Goal: Task Accomplishment & Management: Manage account settings

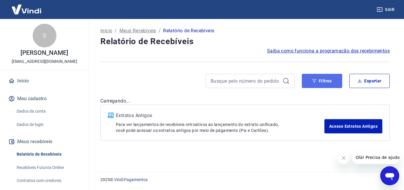
click at [320, 79] on button "Filtros" at bounding box center [322, 81] width 40 height 14
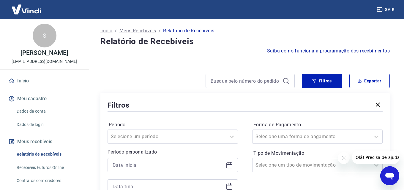
click at [282, 81] on icon at bounding box center [285, 80] width 7 height 7
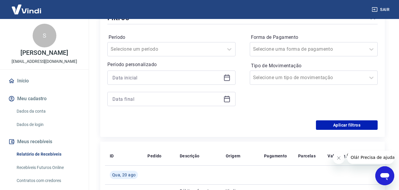
scroll to position [89, 0]
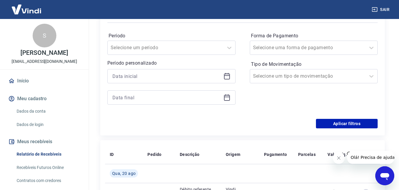
click at [228, 77] on icon at bounding box center [227, 76] width 7 height 7
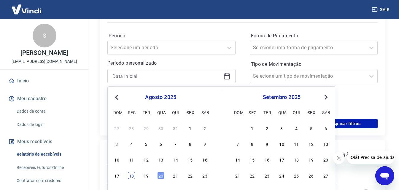
click at [131, 175] on div "18" at bounding box center [131, 175] width 7 height 7
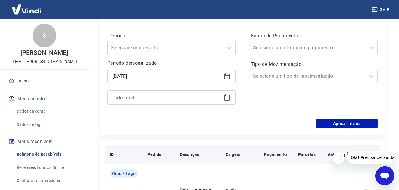
click at [190, 158] on th "Descrição" at bounding box center [198, 154] width 46 height 19
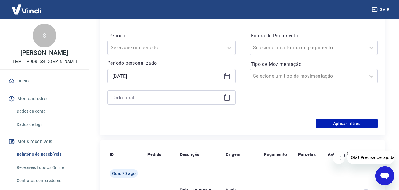
click at [229, 76] on icon at bounding box center [227, 75] width 6 height 1
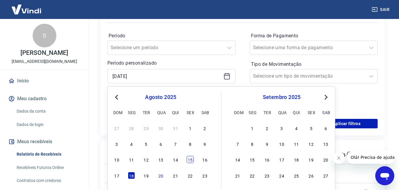
click at [191, 159] on div "15" at bounding box center [190, 159] width 7 height 7
type input "[DATE]"
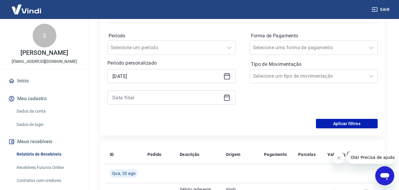
click at [225, 96] on icon at bounding box center [227, 98] width 6 height 6
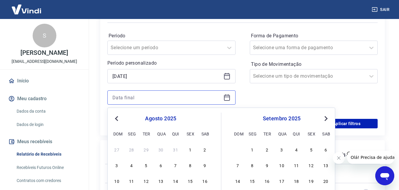
scroll to position [148, 0]
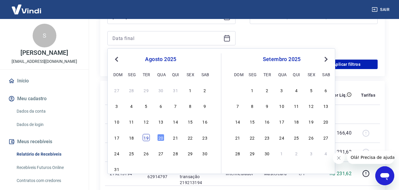
click at [148, 137] on div "19" at bounding box center [146, 137] width 7 height 7
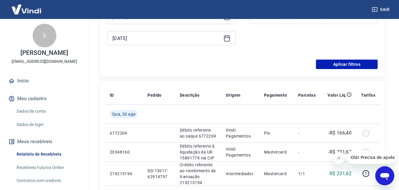
type input "[DATE]"
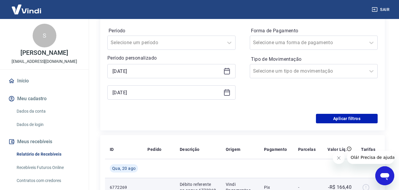
scroll to position [59, 0]
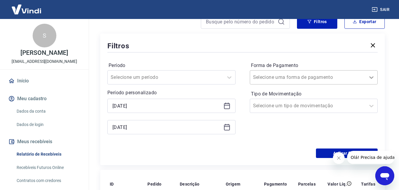
click at [373, 76] on icon at bounding box center [371, 77] width 7 height 7
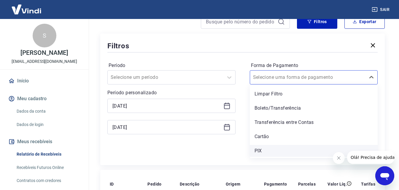
click at [257, 150] on div "PIX" at bounding box center [314, 151] width 128 height 12
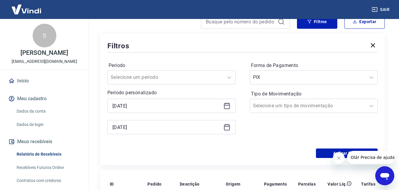
scroll to position [148, 0]
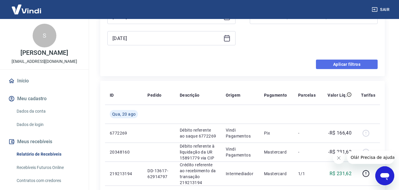
click at [340, 62] on button "Aplicar filtros" at bounding box center [347, 64] width 62 height 9
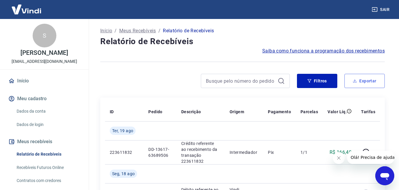
click at [360, 82] on button "Exportar" at bounding box center [365, 81] width 40 height 14
type input "[DATE]"
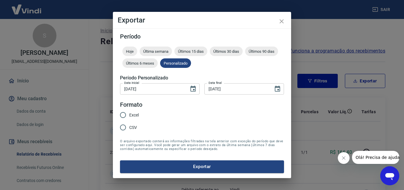
click at [124, 114] on input "Excel" at bounding box center [123, 115] width 12 height 12
radio input "true"
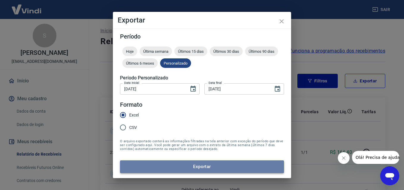
click at [186, 165] on button "Exportar" at bounding box center [202, 167] width 164 height 12
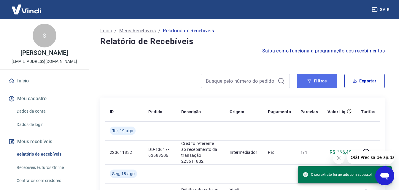
click at [322, 79] on button "Filtros" at bounding box center [317, 81] width 40 height 14
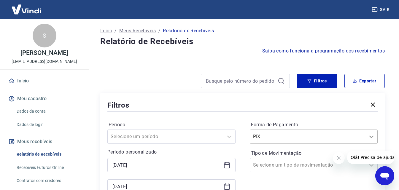
click at [371, 135] on div "PIX" at bounding box center [314, 137] width 128 height 14
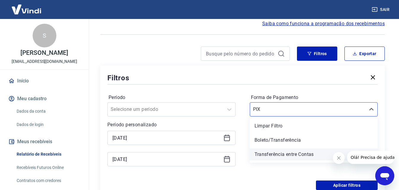
scroll to position [27, 0]
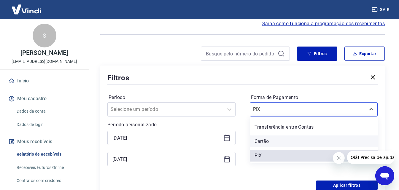
click at [255, 139] on div "Cartão" at bounding box center [314, 142] width 128 height 12
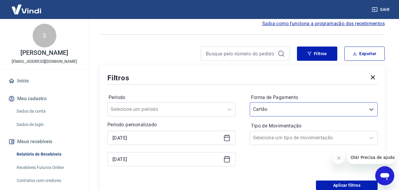
scroll to position [87, 0]
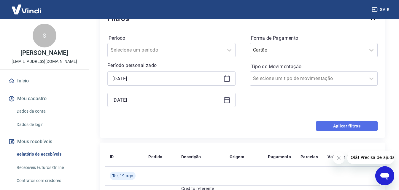
click at [329, 126] on button "Aplicar filtros" at bounding box center [347, 125] width 62 height 9
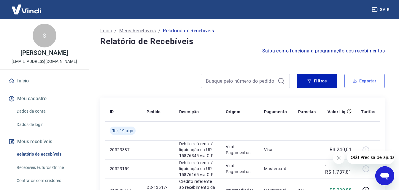
click at [362, 82] on button "Exportar" at bounding box center [365, 81] width 40 height 14
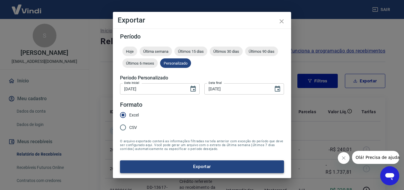
click at [192, 167] on button "Exportar" at bounding box center [202, 167] width 164 height 12
